Goal: Task Accomplishment & Management: Complete application form

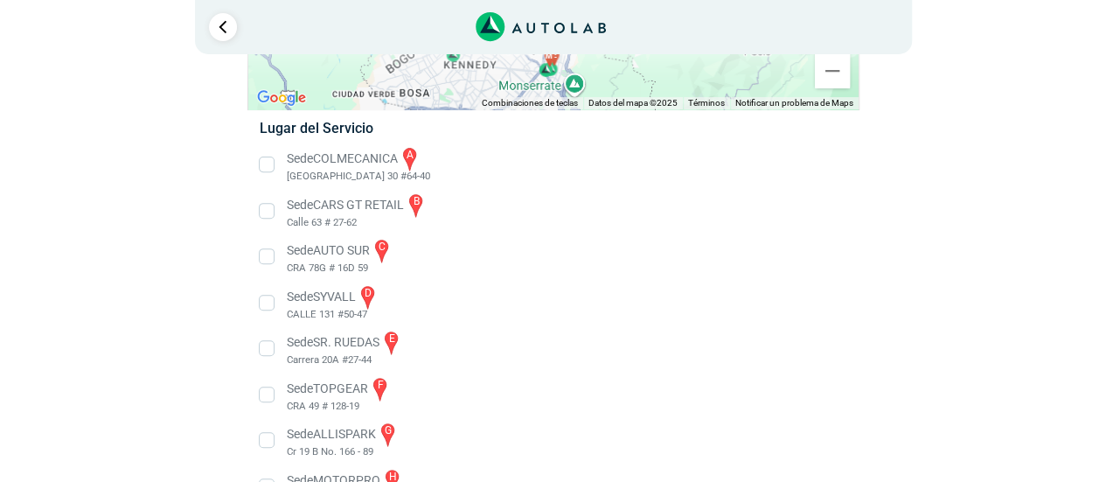
scroll to position [219, 0]
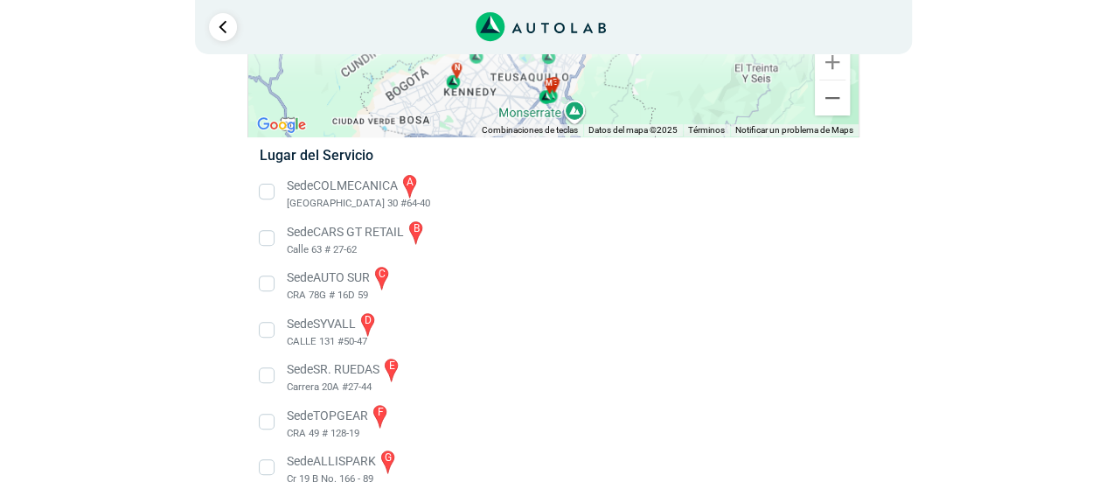
click at [271, 197] on li "Sede COLMECANICA a [GEOGRAPHIC_DATA] 30 #64-40" at bounding box center [553, 191] width 613 height 39
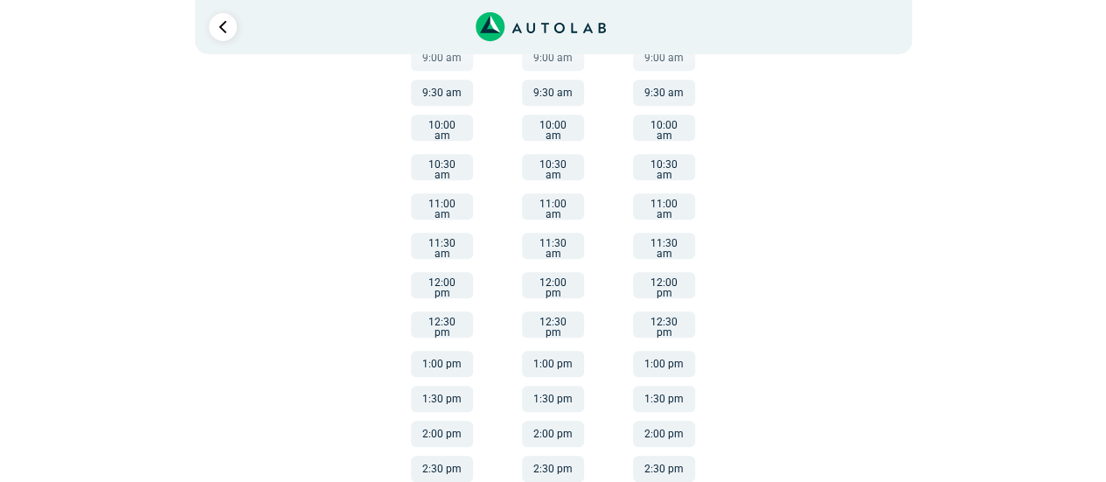
scroll to position [540, 0]
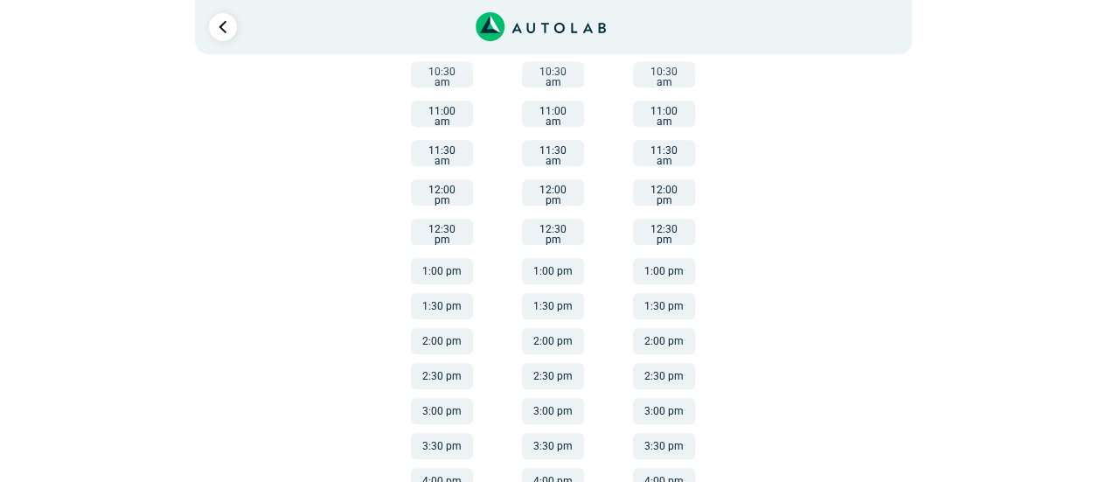
click at [459, 398] on button "3:00 pm" at bounding box center [442, 411] width 62 height 26
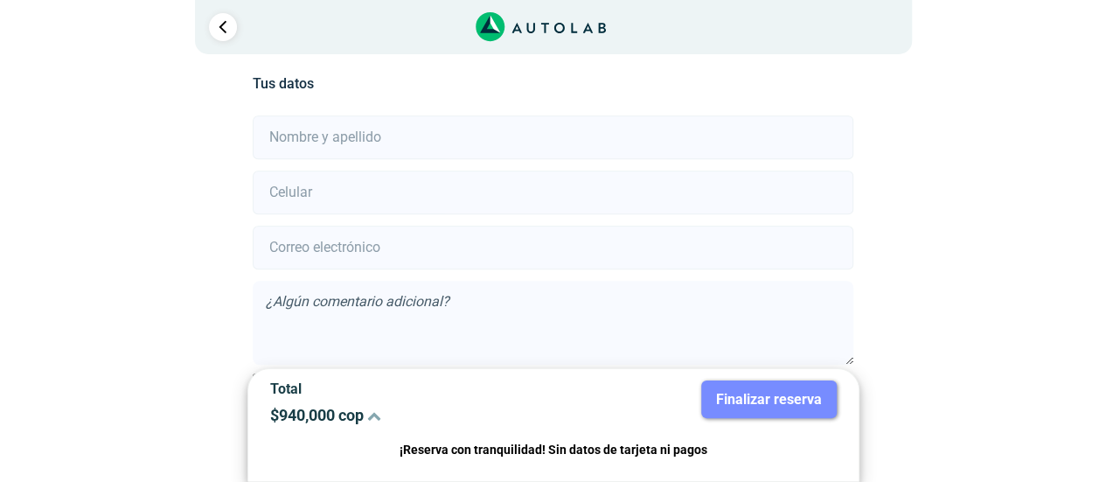
scroll to position [388, 0]
click at [407, 133] on input "text" at bounding box center [553, 141] width 601 height 44
type input "[PERSON_NAME]"
type input "3127160483"
type input "[EMAIL_ADDRESS][DOMAIN_NAME]"
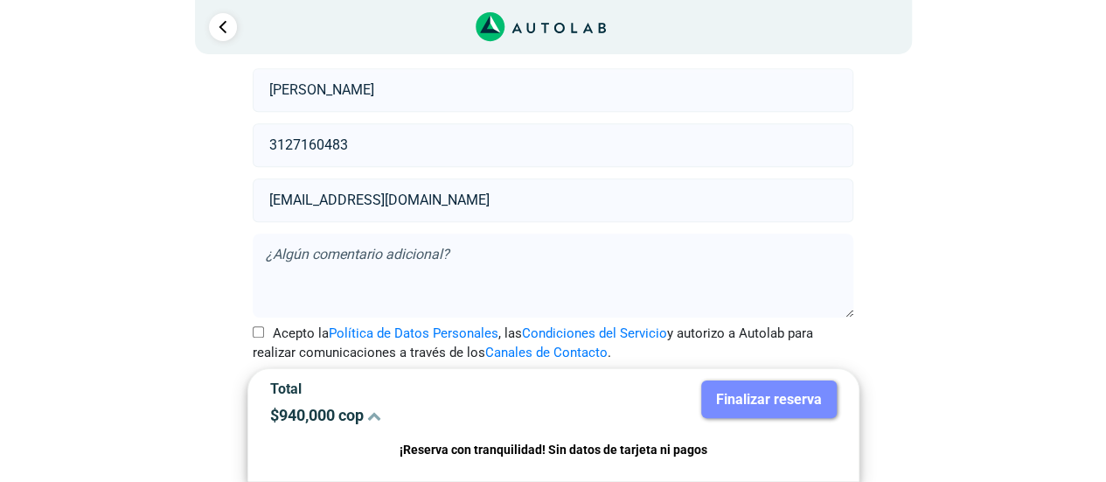
scroll to position [467, 0]
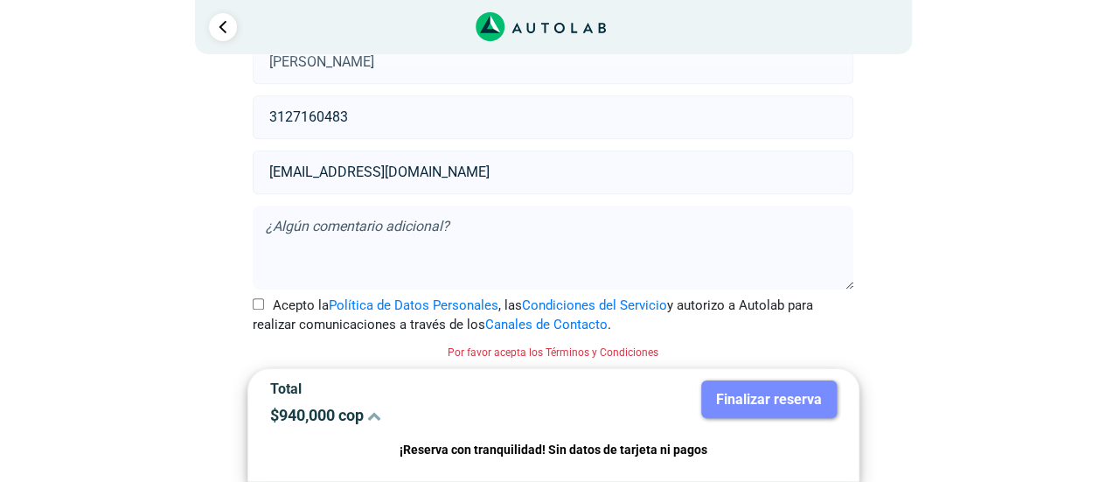
click at [258, 296] on label "Acepto la Política de Datos Personales , las Condiciones del Servicio y autoriz…" at bounding box center [553, 315] width 601 height 39
click at [258, 298] on input "Acepto la Política de Datos Personales , las Condiciones del Servicio y autoriz…" at bounding box center [258, 303] width 11 height 11
checkbox input "true"
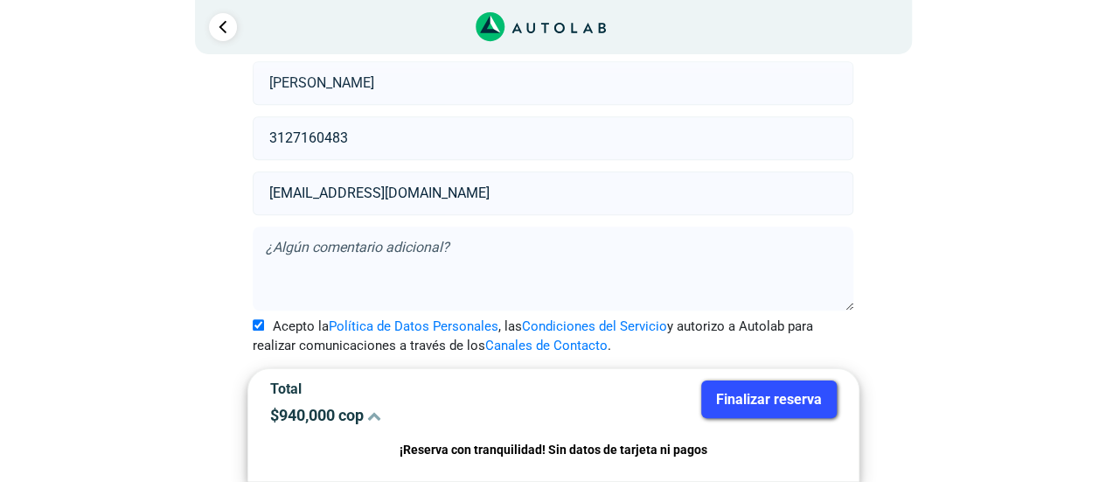
scroll to position [444, 0]
click at [794, 400] on button "Finalizar reserva" at bounding box center [769, 399] width 136 height 38
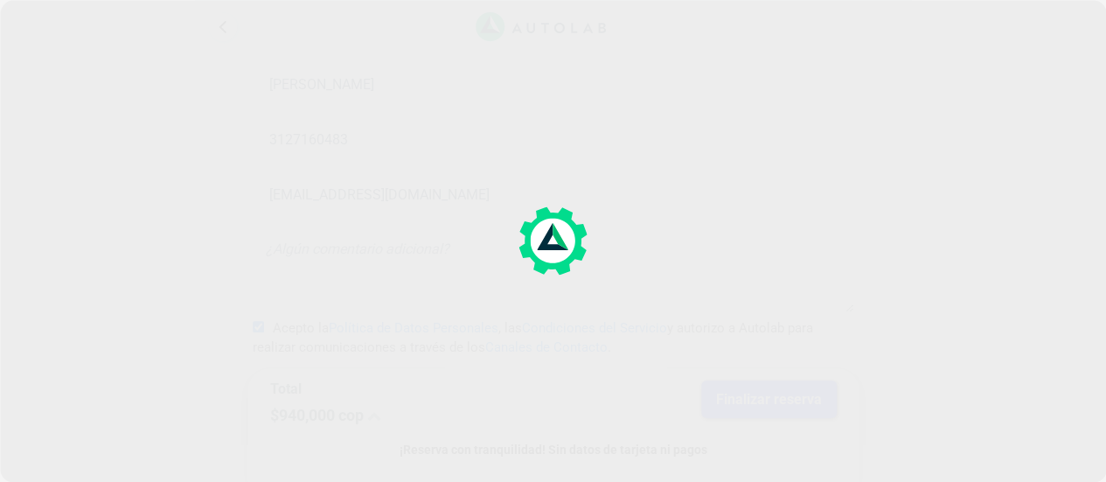
scroll to position [0, 0]
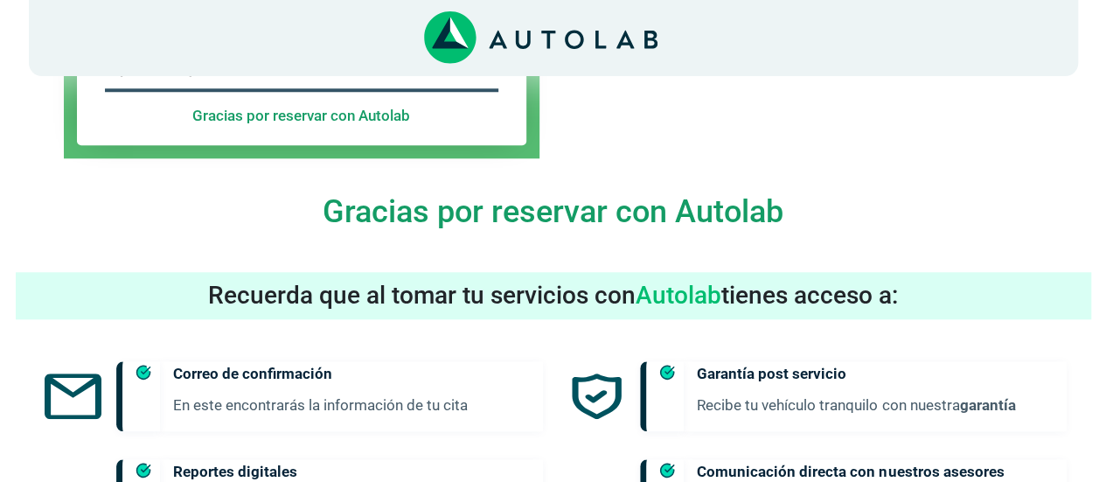
scroll to position [1170, 0]
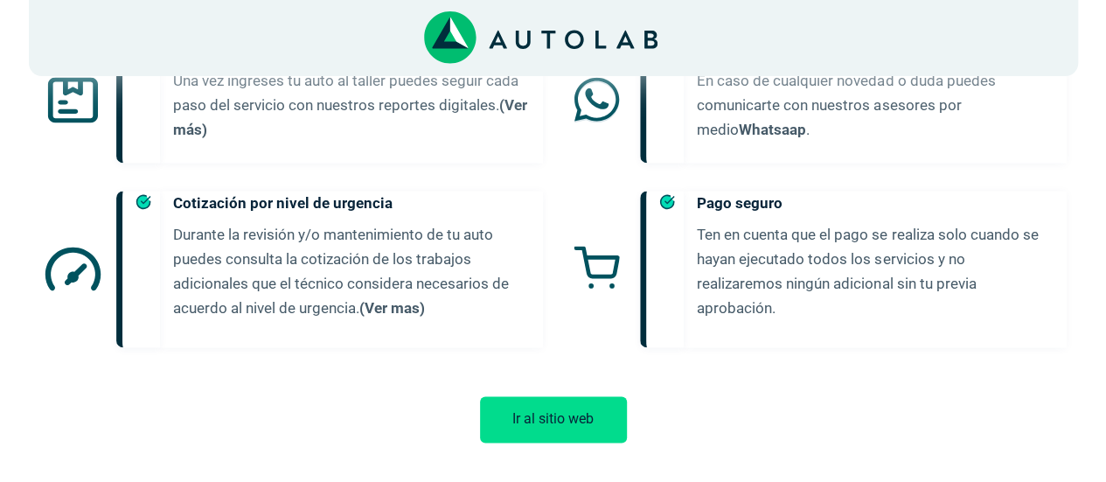
click at [565, 404] on button "Ir al sitio web" at bounding box center [553, 419] width 147 height 46
